Goal: Information Seeking & Learning: Learn about a topic

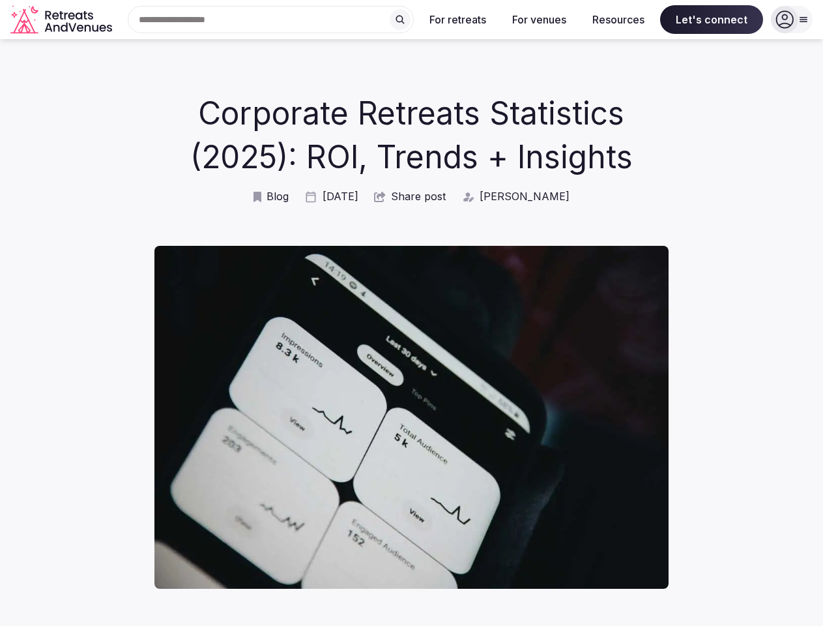
click at [411, 313] on img at bounding box center [411, 417] width 514 height 343
click at [271, 20] on div "Search Popular Destinations [GEOGRAPHIC_DATA], [GEOGRAPHIC_DATA] [GEOGRAPHIC_DA…" at bounding box center [265, 19] width 296 height 27
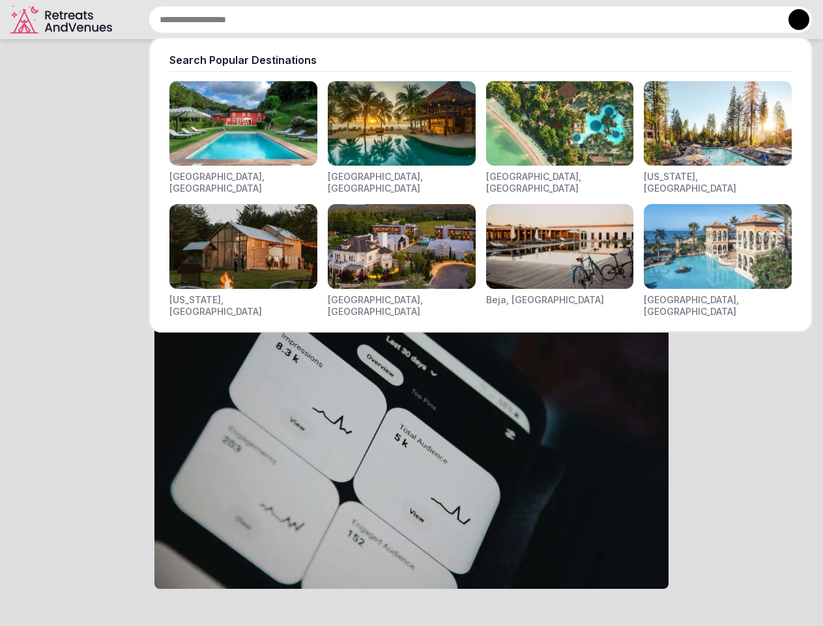
click at [400, 20] on input "text" at bounding box center [481, 19] width 664 height 27
click at [458, 20] on input "text" at bounding box center [481, 19] width 664 height 27
click at [539, 20] on input "text" at bounding box center [481, 19] width 664 height 27
click at [618, 20] on input "text" at bounding box center [481, 19] width 664 height 27
click at [712, 20] on input "text" at bounding box center [481, 19] width 664 height 27
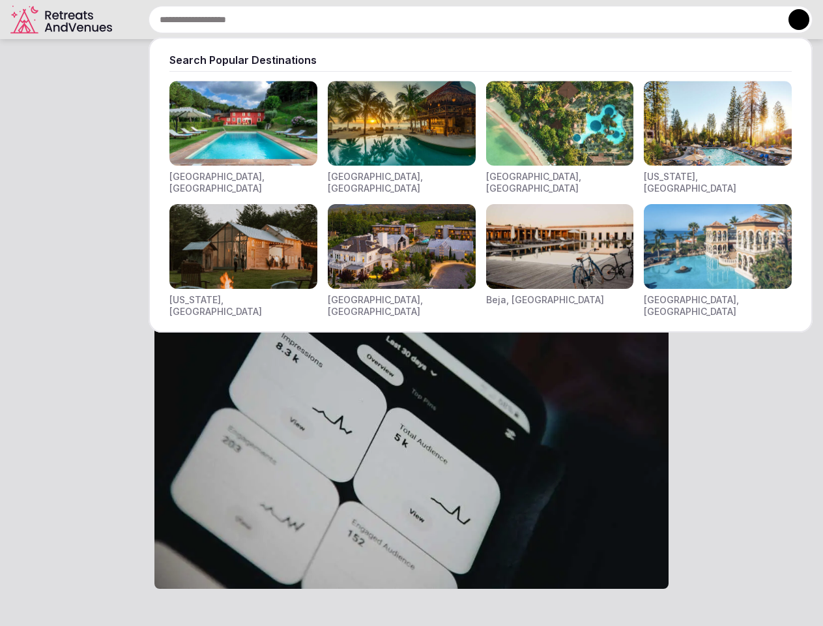
click at [792, 20] on button at bounding box center [798, 19] width 21 height 21
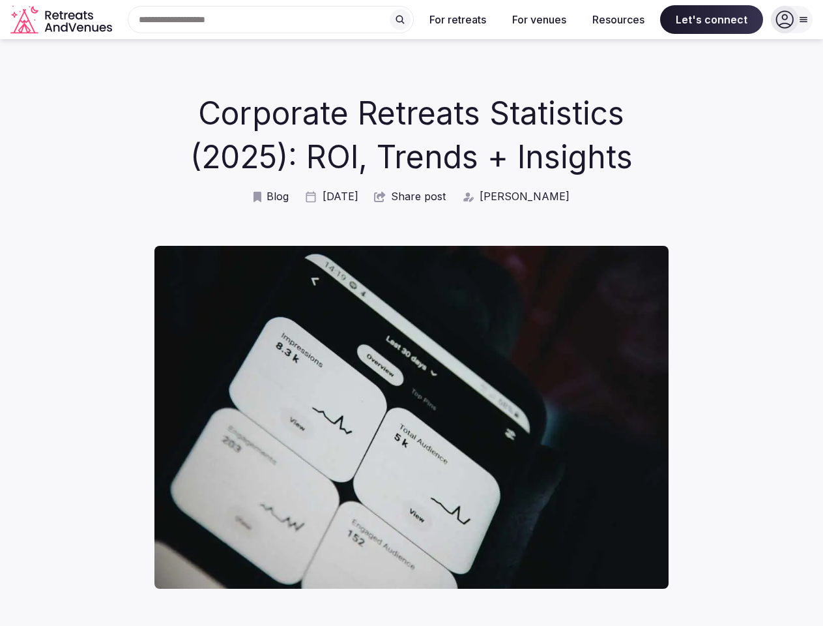
click at [415, 203] on span "Share post" at bounding box center [418, 196] width 55 height 14
